Goal: Find specific page/section: Find specific page/section

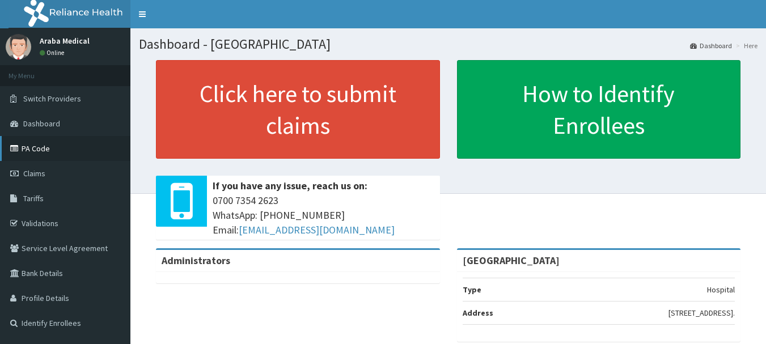
click at [36, 144] on link "PA Code" at bounding box center [65, 148] width 130 height 25
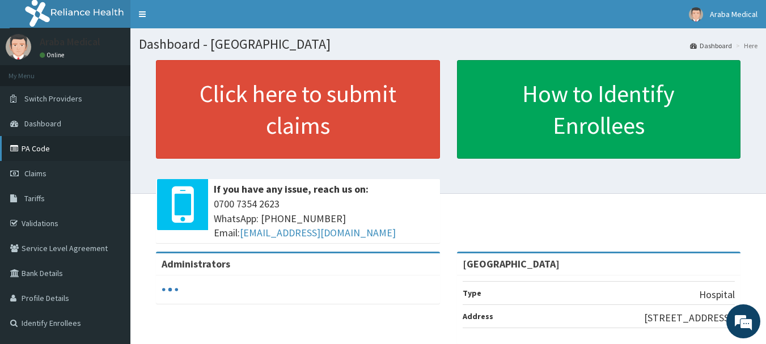
click at [41, 154] on link "PA Code" at bounding box center [65, 148] width 130 height 25
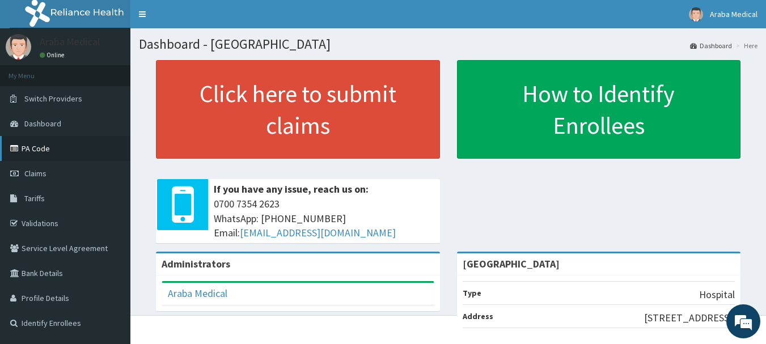
click at [37, 153] on link "PA Code" at bounding box center [65, 148] width 130 height 25
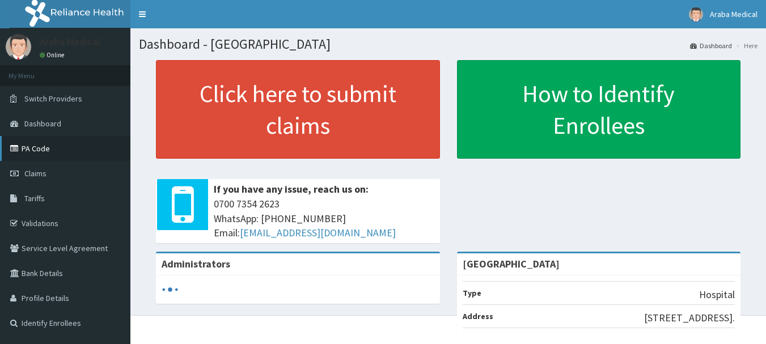
click at [61, 150] on link "PA Code" at bounding box center [65, 148] width 130 height 25
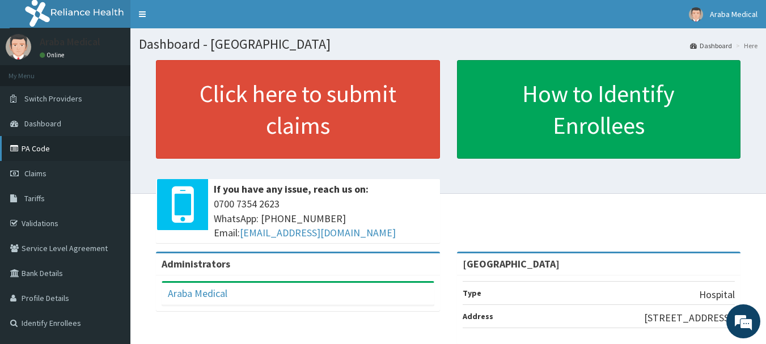
click at [49, 153] on link "PA Code" at bounding box center [65, 148] width 130 height 25
click at [33, 222] on link "Validations" at bounding box center [65, 223] width 130 height 25
click at [31, 149] on link "PA Code" at bounding box center [65, 148] width 130 height 25
click at [30, 178] on span "Claims" at bounding box center [35, 173] width 22 height 10
